Goal: Navigation & Orientation: Find specific page/section

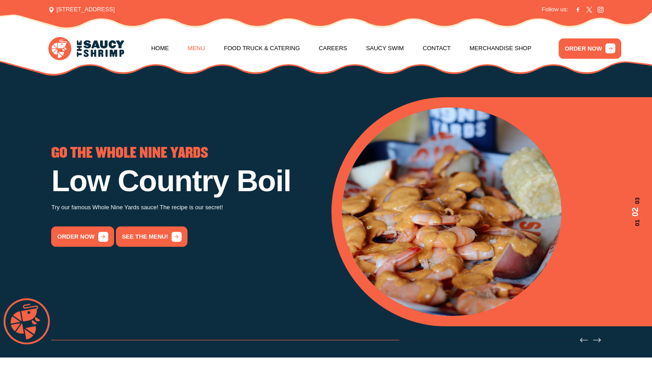
click at [197, 49] on link "Menu" at bounding box center [196, 48] width 17 height 34
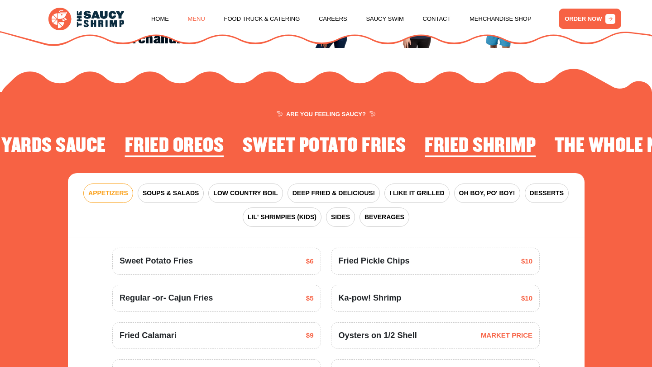
scroll to position [1049, 0]
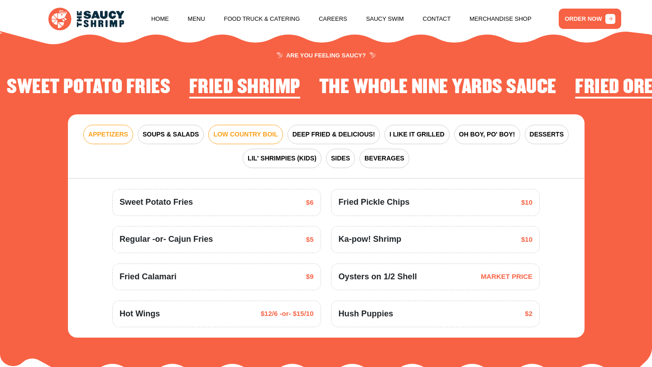
click at [242, 130] on span "LOW COUNTRY BOIL" at bounding box center [245, 135] width 64 height 10
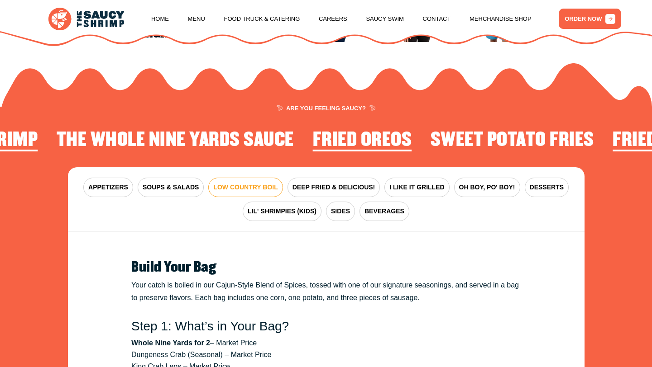
scroll to position [1003, 0]
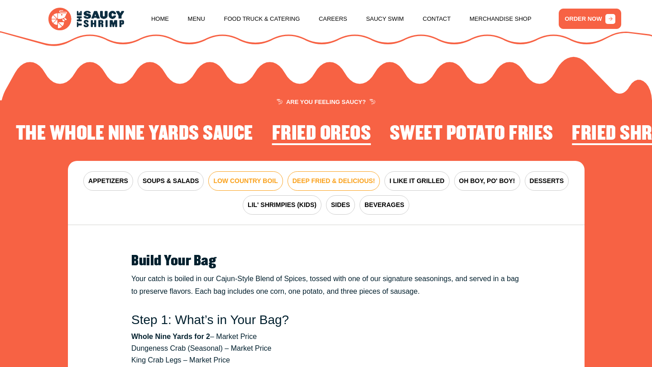
click at [339, 176] on span "DEEP FRIED & DELICIOUS!" at bounding box center [333, 181] width 83 height 10
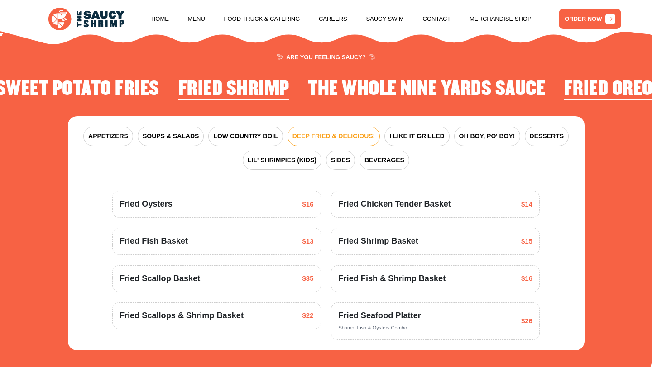
scroll to position [1048, 0]
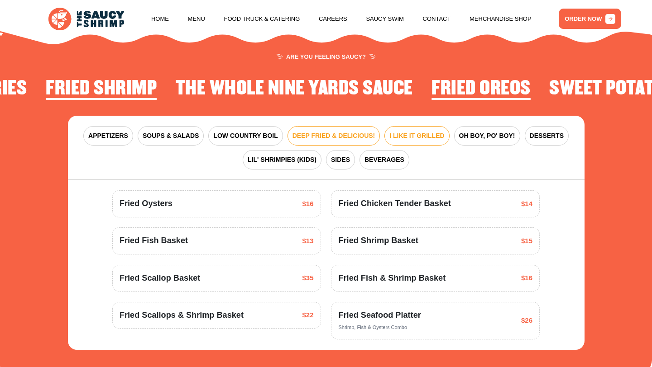
click at [422, 131] on span "I LIKE IT GRILLED" at bounding box center [416, 136] width 55 height 10
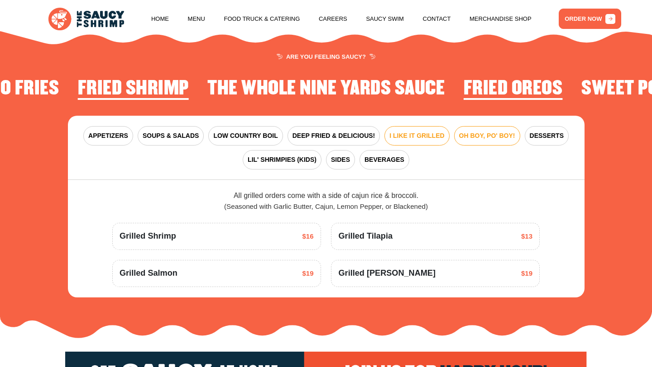
click at [485, 131] on span "OH BOY, PO' BOY!" at bounding box center [487, 136] width 56 height 10
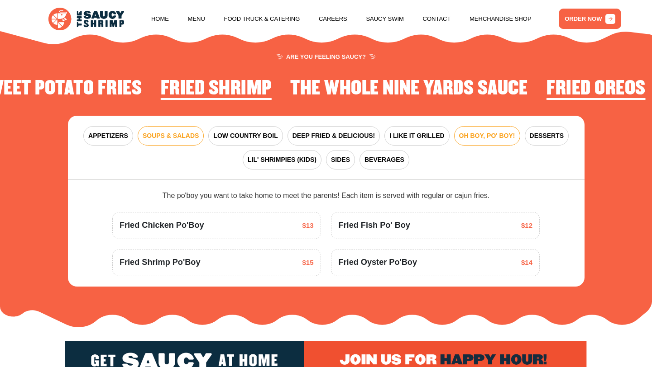
click at [167, 131] on span "SOUPS & SALADS" at bounding box center [171, 136] width 56 height 10
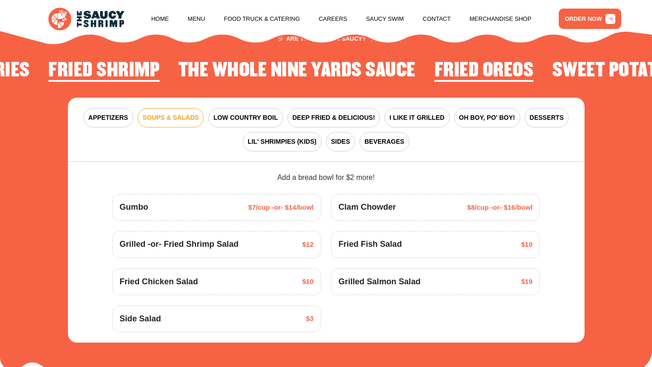
scroll to position [1063, 0]
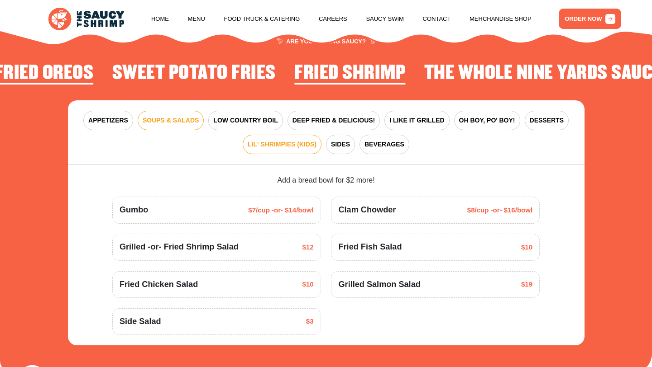
click at [288, 140] on span "LIL' SHRIMPIES (KIDS)" at bounding box center [281, 145] width 69 height 10
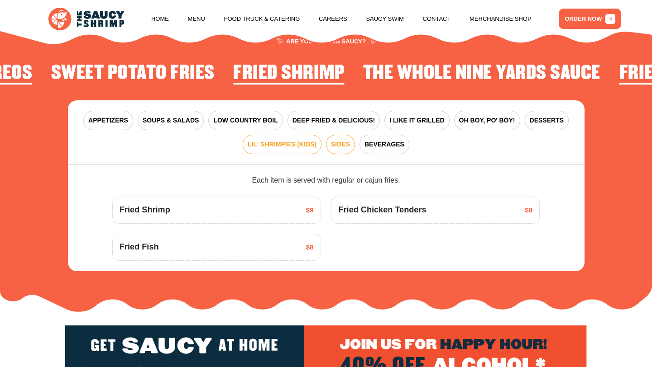
click at [333, 140] on span "SIDES" at bounding box center [340, 145] width 19 height 10
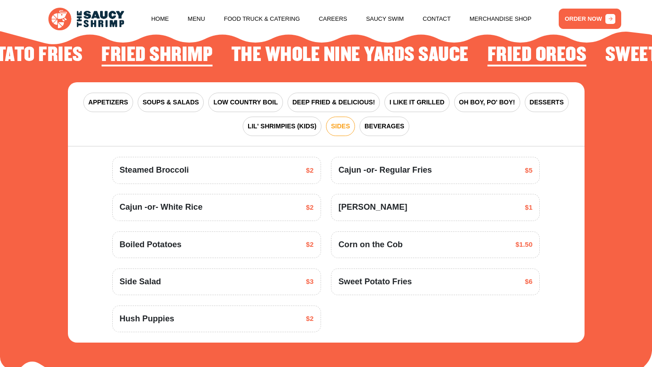
scroll to position [1083, 0]
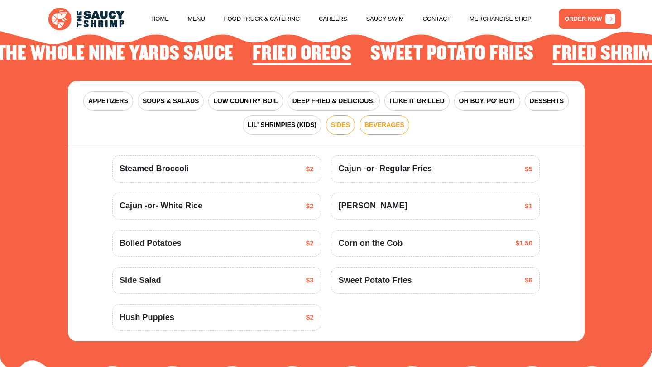
click at [382, 120] on span "BEVERAGES" at bounding box center [384, 125] width 40 height 10
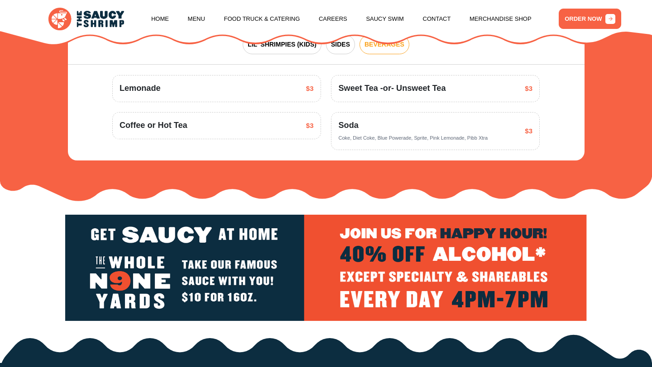
scroll to position [1134, 0]
